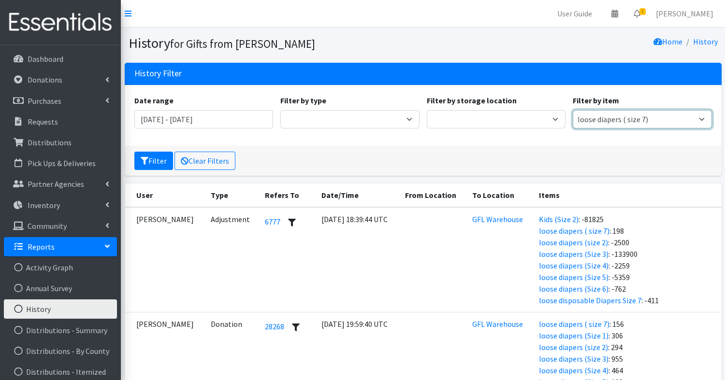
click at [687, 120] on select "1 package 10x13 bags 11x14 bags 12x14 bag 13x15 bag 2/3 T pull-up package 3/4 T…" at bounding box center [641, 119] width 139 height 18
select select "15149"
click at [572, 110] on select "1 package 10x13 bags 11x14 bags 12x14 bag 13x15 bag 2/3 T pull-up package 3/4 T…" at bounding box center [641, 119] width 139 height 18
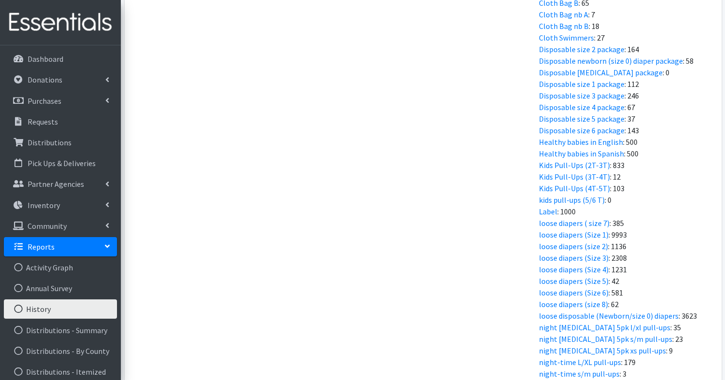
scroll to position [554, 0]
click at [45, 208] on p "Inventory" at bounding box center [44, 205] width 32 height 10
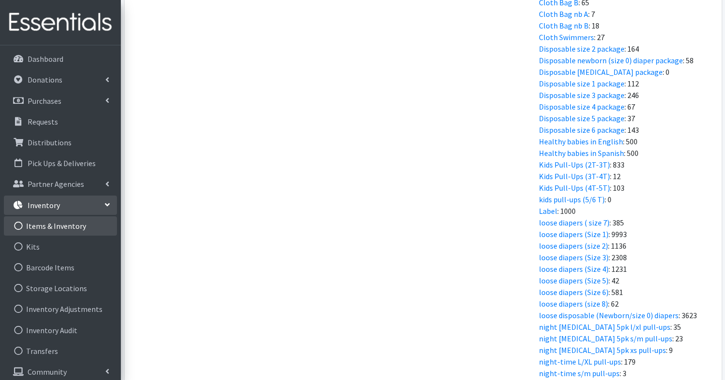
click at [45, 223] on link "Items & Inventory" at bounding box center [60, 225] width 113 height 19
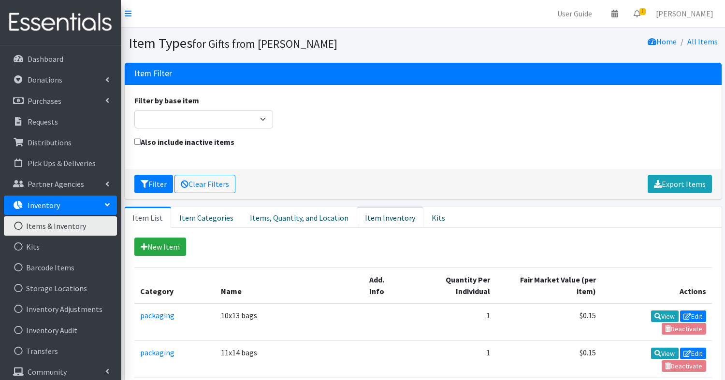
click at [372, 223] on link "Item Inventory" at bounding box center [389, 217] width 67 height 21
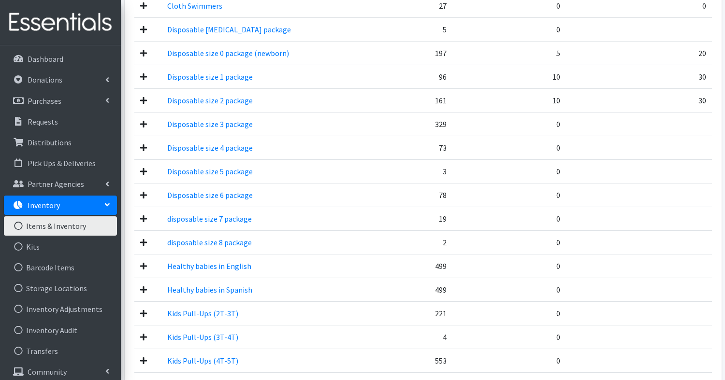
scroll to position [629, 0]
click at [37, 246] on link "Kits" at bounding box center [60, 246] width 113 height 19
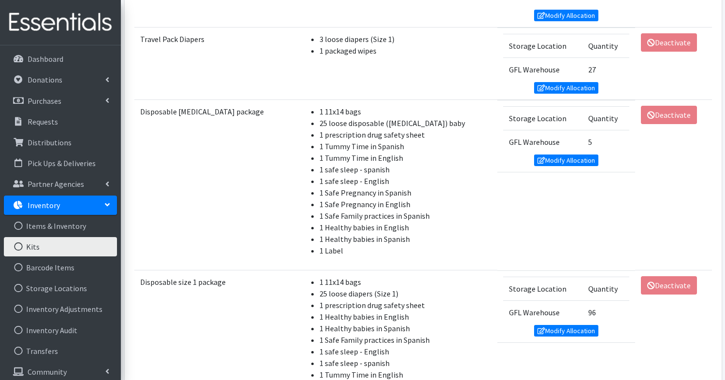
scroll to position [914, 0]
click at [560, 326] on link "Modify Allocation" at bounding box center [566, 332] width 65 height 12
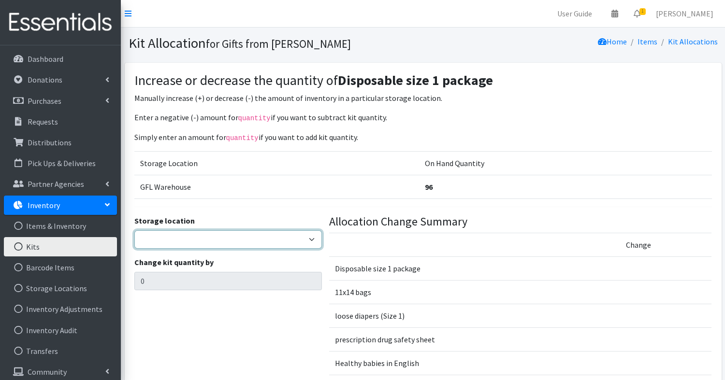
click at [202, 242] on select "GFL Warehouse" at bounding box center [227, 239] width 187 height 18
select select "414"
click at [134, 230] on select "GFL Warehouse" at bounding box center [227, 239] width 187 height 18
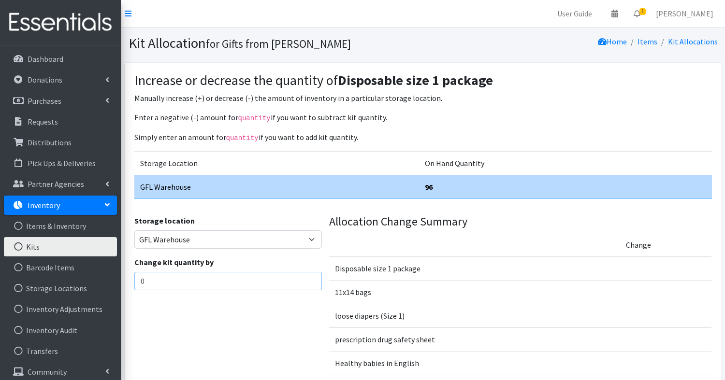
click at [193, 279] on input "0" at bounding box center [227, 281] width 187 height 18
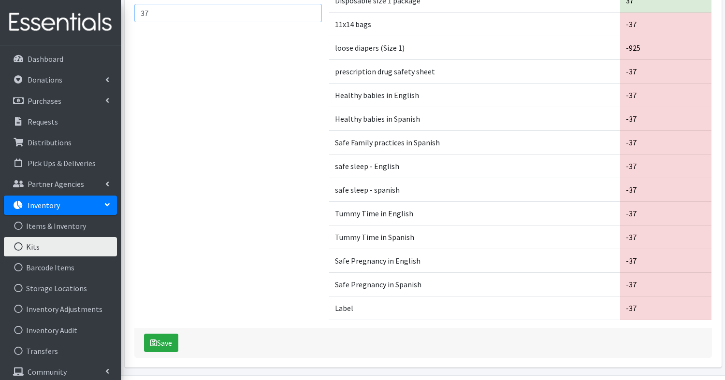
scroll to position [297, 0]
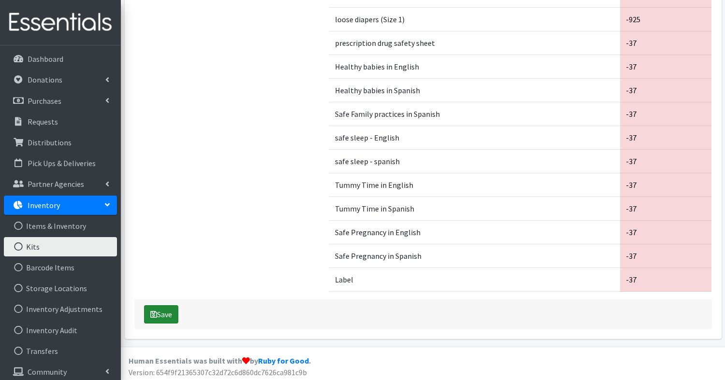
type input "37"
click at [168, 313] on button "Save" at bounding box center [161, 314] width 34 height 18
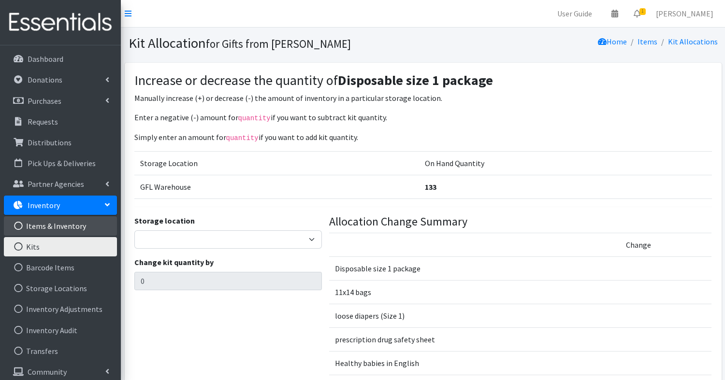
click at [71, 223] on link "Items & Inventory" at bounding box center [60, 225] width 113 height 19
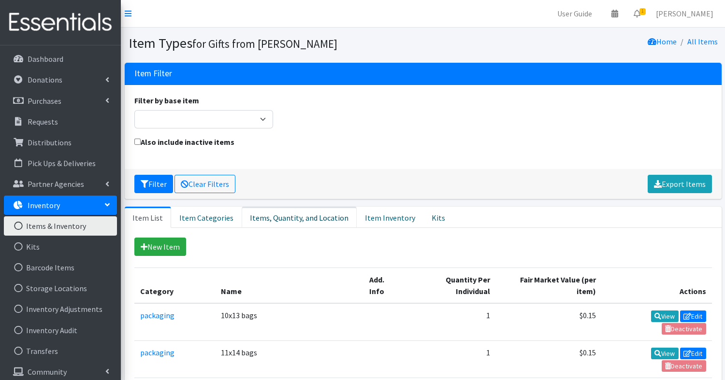
click at [308, 217] on link "Items, Quantity, and Location" at bounding box center [299, 217] width 115 height 21
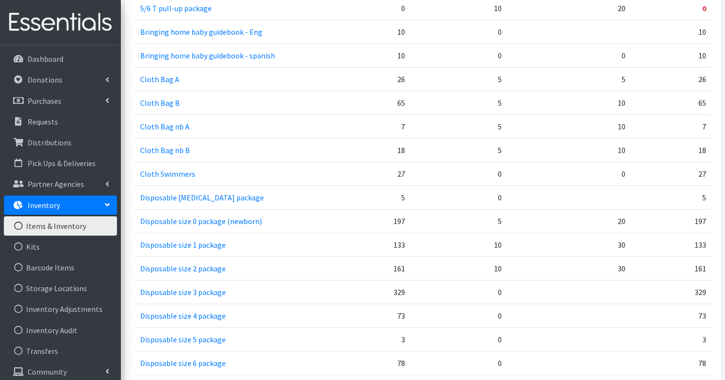
scroll to position [465, 0]
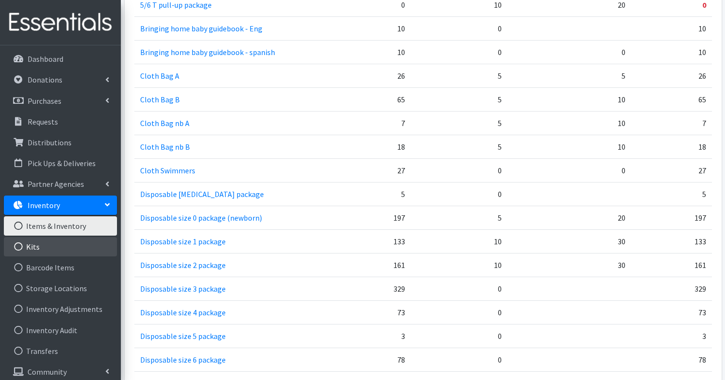
click at [30, 243] on link "Kits" at bounding box center [60, 246] width 113 height 19
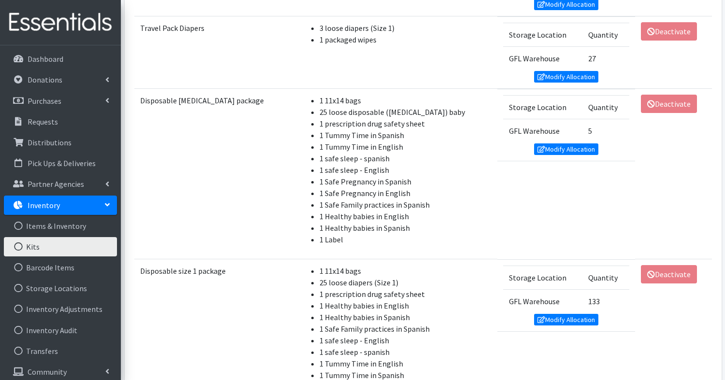
scroll to position [927, 0]
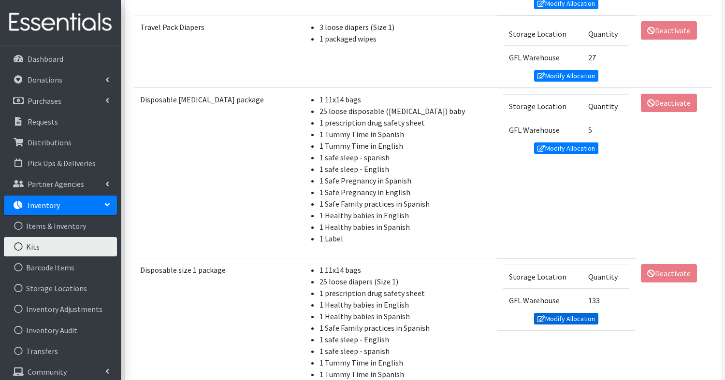
click at [573, 313] on link "Modify Allocation" at bounding box center [566, 319] width 65 height 12
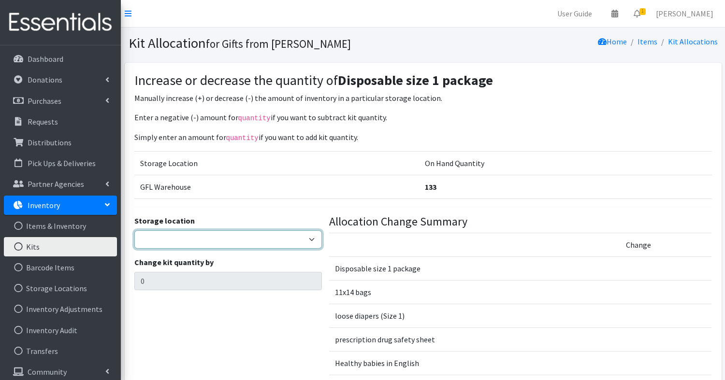
click at [269, 240] on select "GFL Warehouse" at bounding box center [227, 239] width 187 height 18
select select "414"
click at [134, 230] on select "GFL Warehouse" at bounding box center [227, 239] width 187 height 18
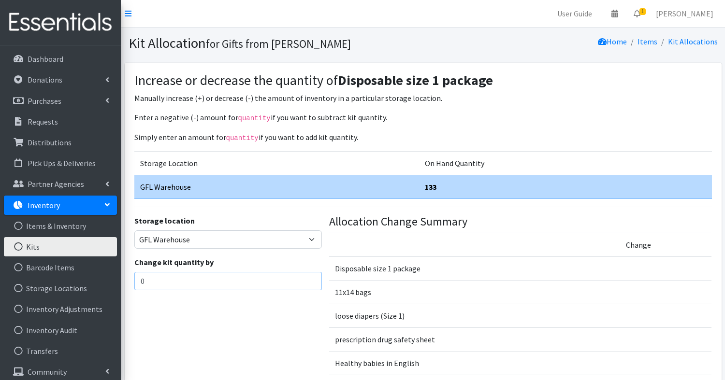
click at [261, 285] on input "0" at bounding box center [227, 281] width 187 height 18
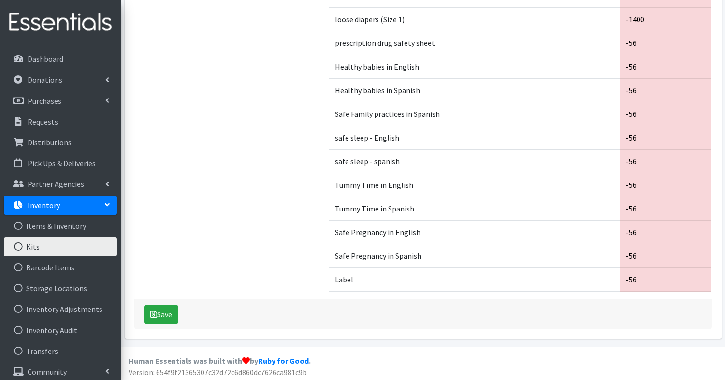
scroll to position [297, 0]
type input "56"
click at [143, 312] on div "Save" at bounding box center [422, 314] width 577 height 30
click at [161, 313] on button "Save" at bounding box center [161, 314] width 34 height 18
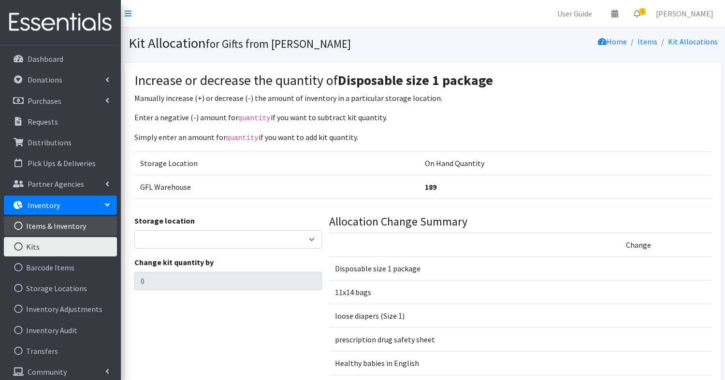
click at [61, 224] on link "Items & Inventory" at bounding box center [60, 225] width 113 height 19
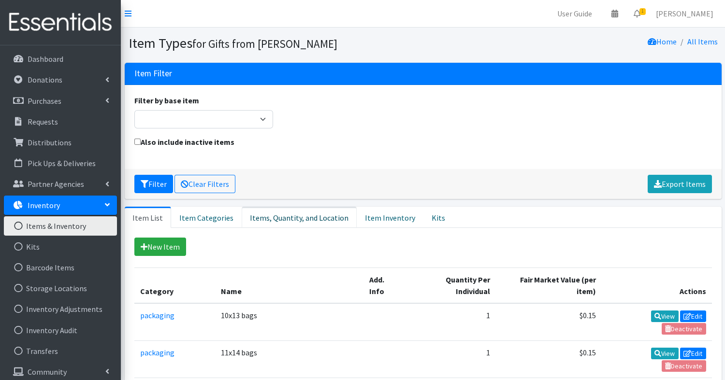
click at [274, 219] on link "Items, Quantity, and Location" at bounding box center [299, 217] width 115 height 21
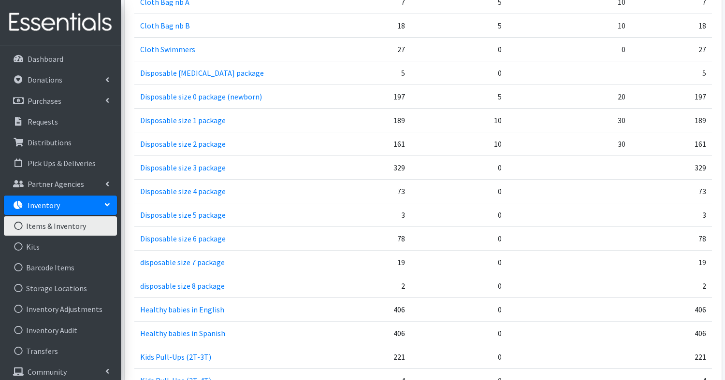
scroll to position [586, 0]
click at [330, 186] on td "73" at bounding box center [369, 191] width 84 height 24
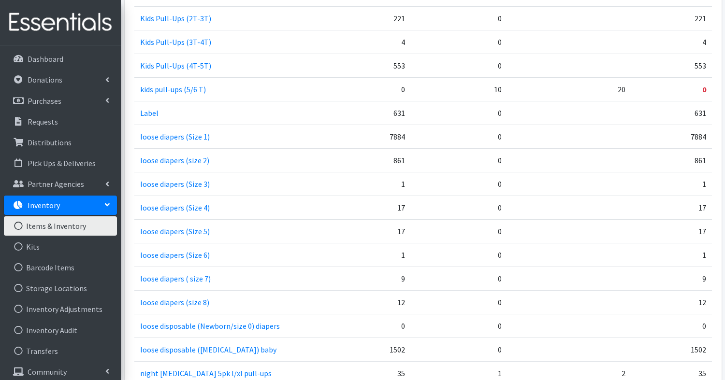
scroll to position [926, 0]
